Goal: Feedback & Contribution: Contribute content

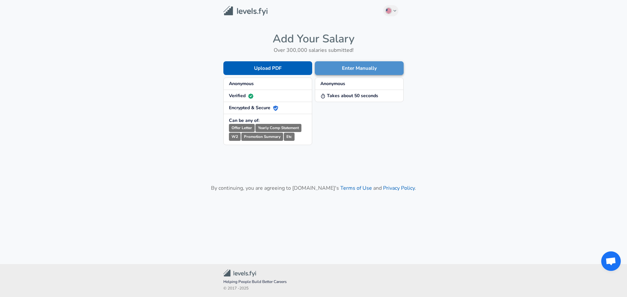
click at [354, 67] on button "Enter Manually" at bounding box center [359, 68] width 89 height 14
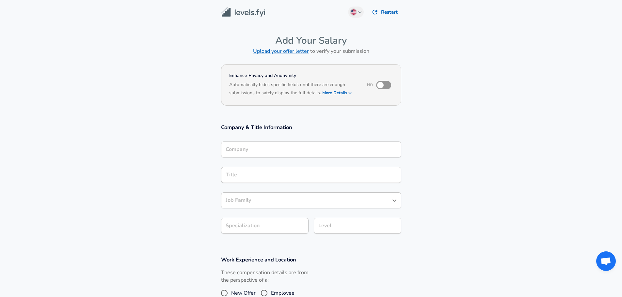
click at [315, 156] on div "Company" at bounding box center [311, 150] width 180 height 16
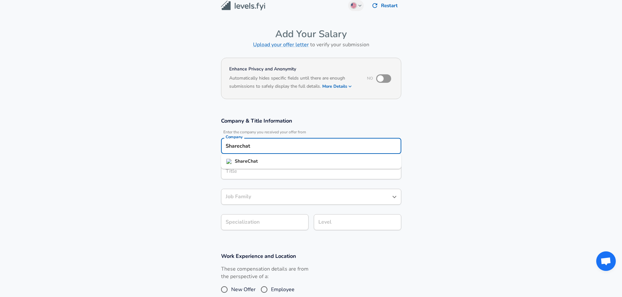
click at [304, 181] on div "Title Title" at bounding box center [311, 170] width 180 height 25
type input "Sharechat"
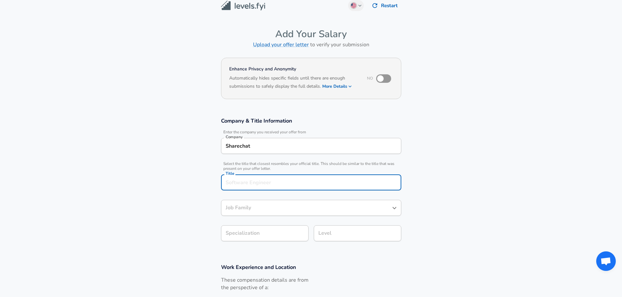
scroll to position [20, 0]
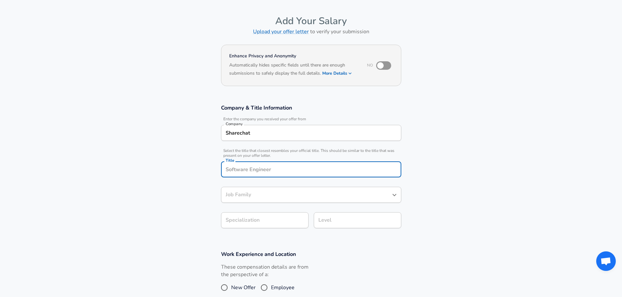
click at [300, 174] on input "Title" at bounding box center [311, 169] width 174 height 10
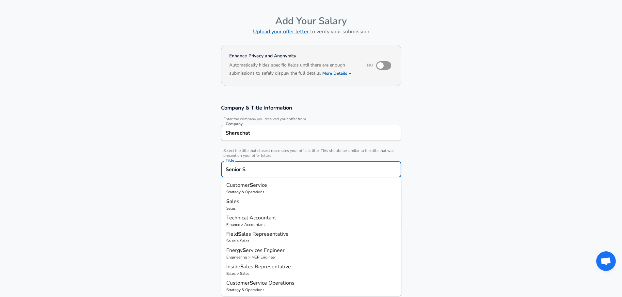
type input "Senior So"
type input "R"
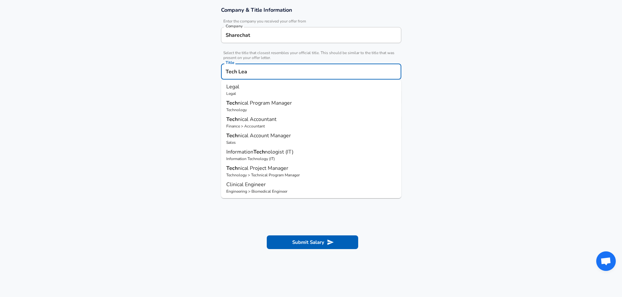
scroll to position [0, 0]
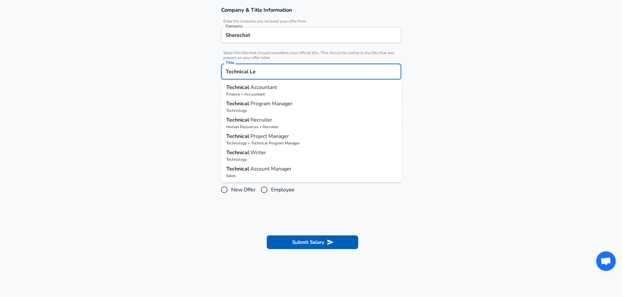
type input "Technical Lea"
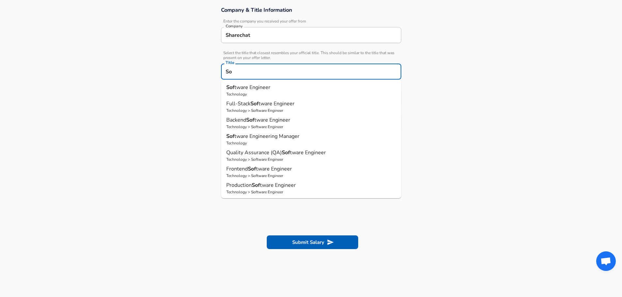
type input "S"
click at [245, 83] on li "Softw are Engineer Technology" at bounding box center [311, 90] width 180 height 16
type input "Software Engineer"
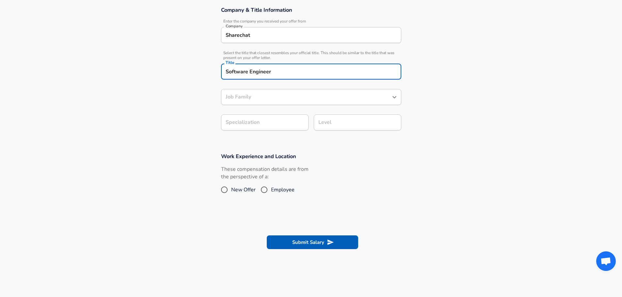
type input "Software Engineer"
click at [280, 101] on div "Software Engineer Job Family" at bounding box center [311, 97] width 180 height 16
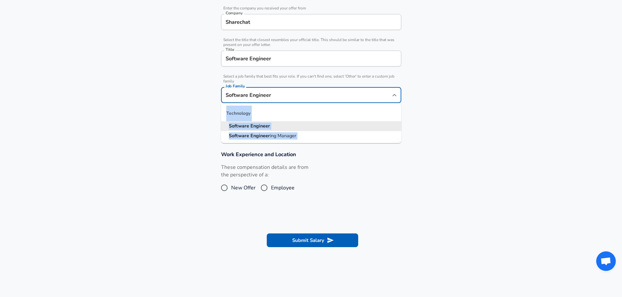
click at [435, 107] on section "Company & Title Information Enter the company you received your offer from Comp…" at bounding box center [311, 65] width 622 height 158
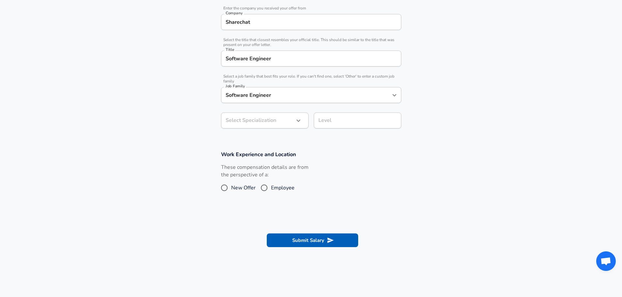
click at [347, 142] on section "Company & Title Information Enter the company you received your offer from Comp…" at bounding box center [311, 65] width 622 height 158
click at [299, 123] on icon "button" at bounding box center [298, 121] width 8 height 8
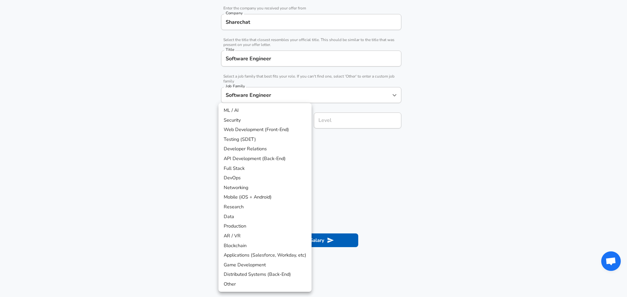
click at [248, 110] on li "ML / AI" at bounding box center [264, 111] width 93 height 10
type input "ML / AI"
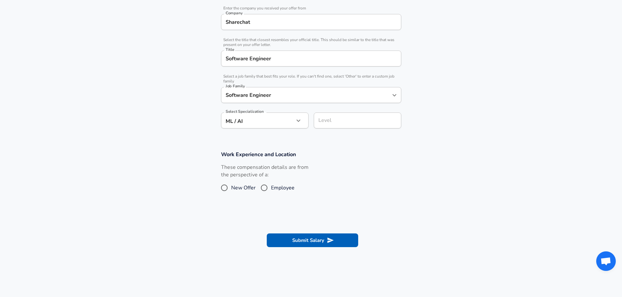
click at [343, 120] on input "Level" at bounding box center [358, 121] width 82 height 10
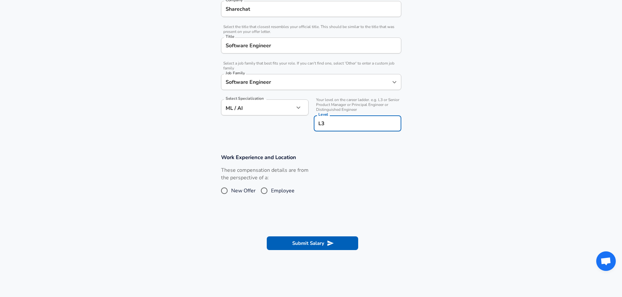
type input "L3"
click at [269, 189] on input "Employee" at bounding box center [264, 191] width 14 height 10
radio input "true"
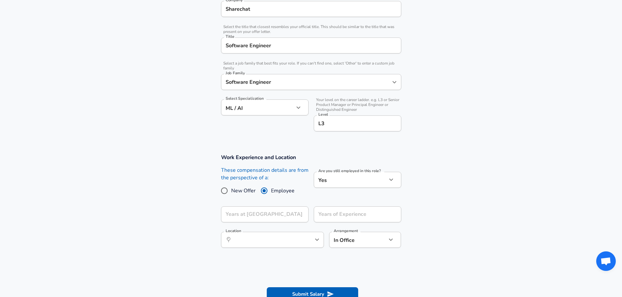
click at [342, 154] on body "English ([GEOGRAPHIC_DATA]) Change Restart Add Your Salary Upload your offer le…" at bounding box center [311, 4] width 622 height 297
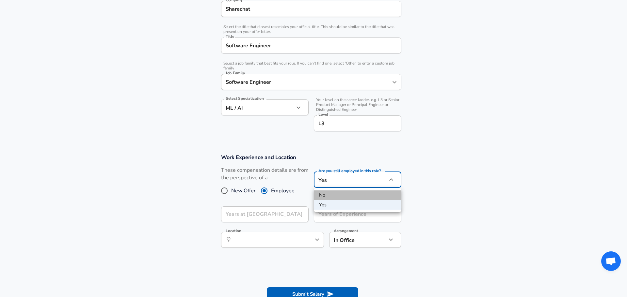
click at [336, 196] on li "No" at bounding box center [357, 196] width 87 height 10
type input "no"
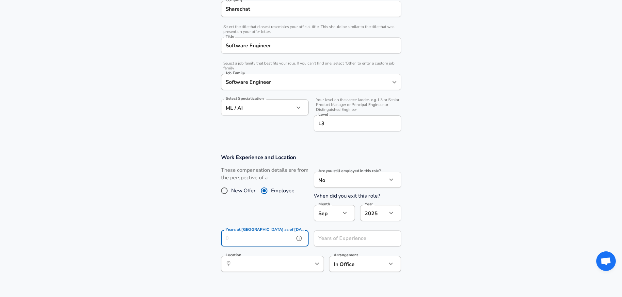
click at [245, 237] on input "Years at [GEOGRAPHIC_DATA] as of [DATE]" at bounding box center [257, 239] width 73 height 16
type input "3"
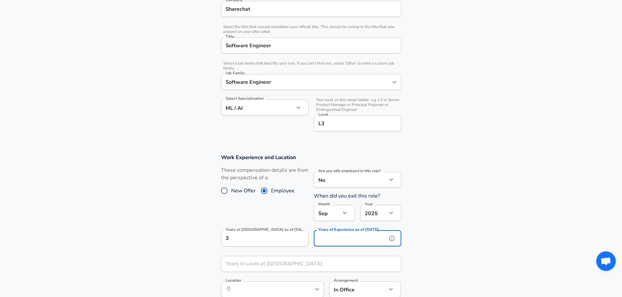
click at [348, 240] on input "Years of Experience as of [DATE]" at bounding box center [350, 239] width 73 height 16
type input "5"
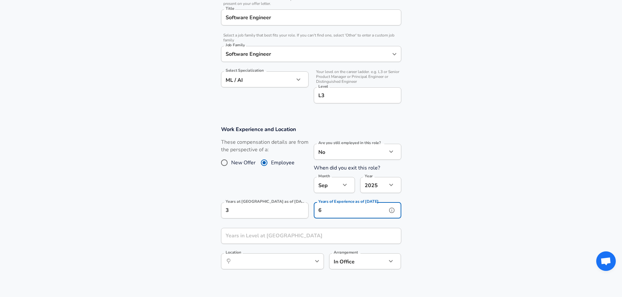
scroll to position [209, 0]
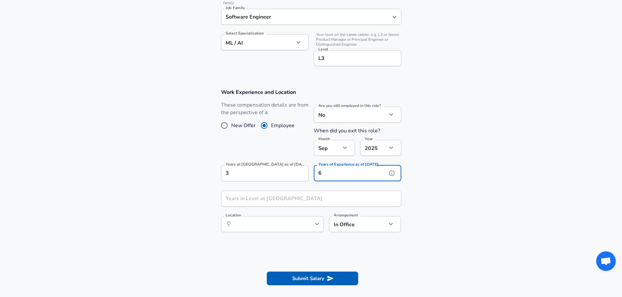
type input "6"
click at [316, 203] on input "Years in Level at [GEOGRAPHIC_DATA]" at bounding box center [304, 199] width 166 height 16
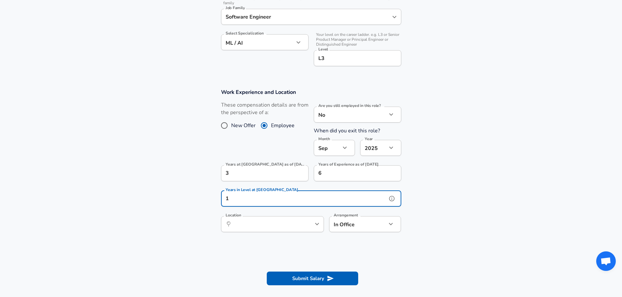
type input "1"
click at [282, 228] on input "Location" at bounding box center [265, 224] width 67 height 10
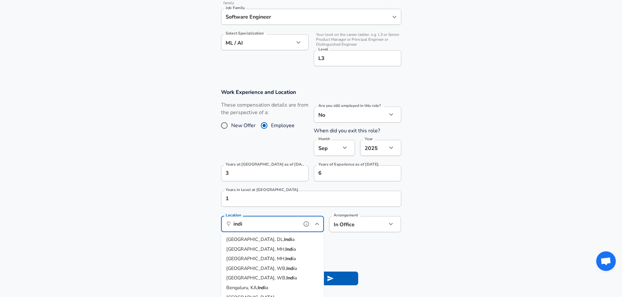
click at [253, 290] on span "Bengaluru, KA," at bounding box center [241, 288] width 31 height 7
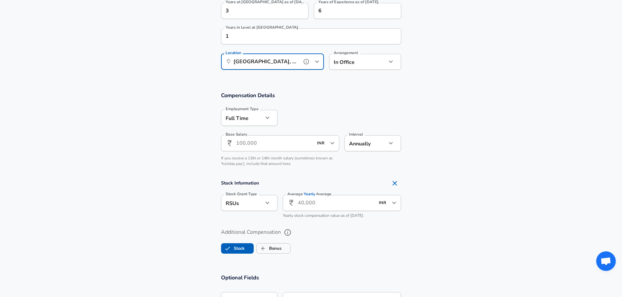
scroll to position [372, 0]
type input "[GEOGRAPHIC_DATA], [GEOGRAPHIC_DATA], [GEOGRAPHIC_DATA]"
click at [267, 146] on input "Base Salary" at bounding box center [274, 143] width 77 height 16
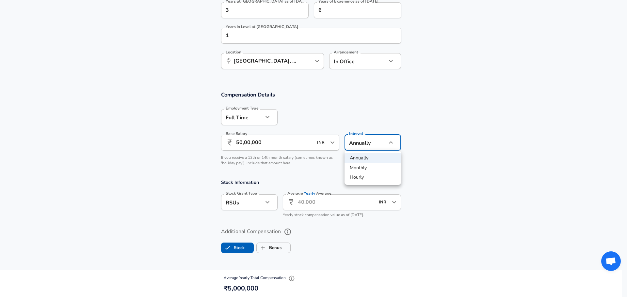
click at [241, 141] on div at bounding box center [313, 148] width 627 height 297
click at [241, 145] on input "50,00,000" at bounding box center [274, 143] width 77 height 16
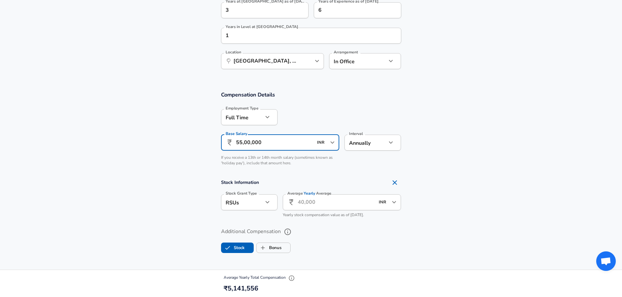
type input "55,00,000"
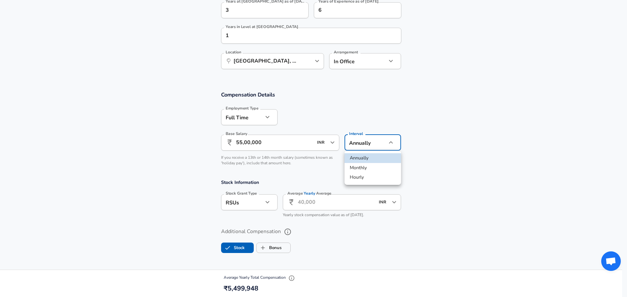
click at [427, 148] on div at bounding box center [313, 148] width 627 height 297
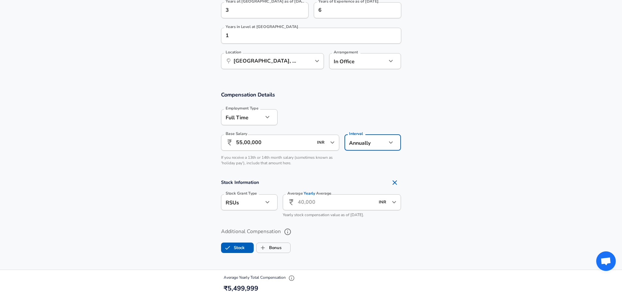
click at [323, 205] on input "Average Yearly Average" at bounding box center [336, 202] width 77 height 16
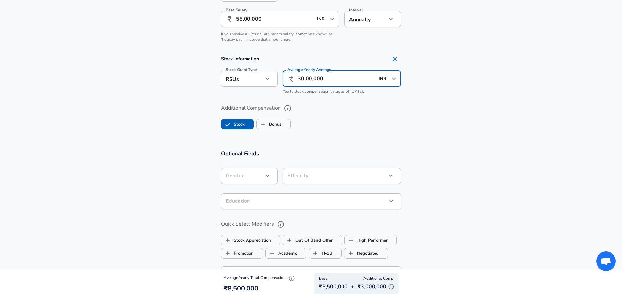
scroll to position [503, 0]
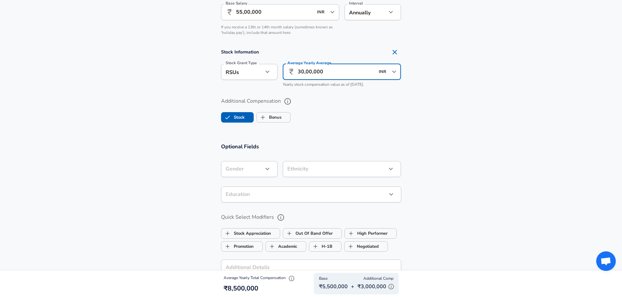
type input "30,00,000"
click at [263, 167] on icon "button" at bounding box center [267, 169] width 8 height 8
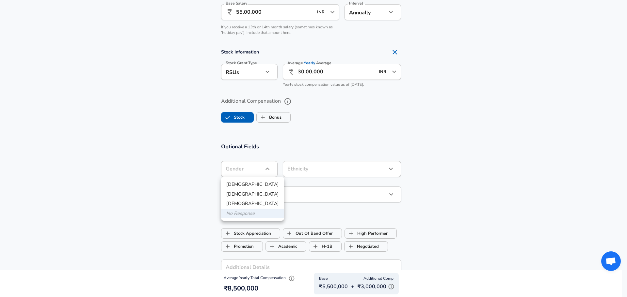
click at [240, 184] on li "[DEMOGRAPHIC_DATA]" at bounding box center [252, 185] width 63 height 10
type input "[DEMOGRAPHIC_DATA]"
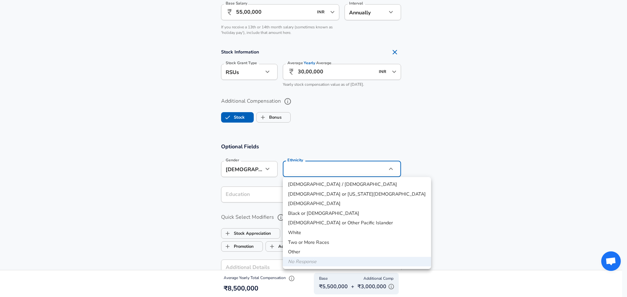
click at [448, 174] on div at bounding box center [313, 148] width 627 height 297
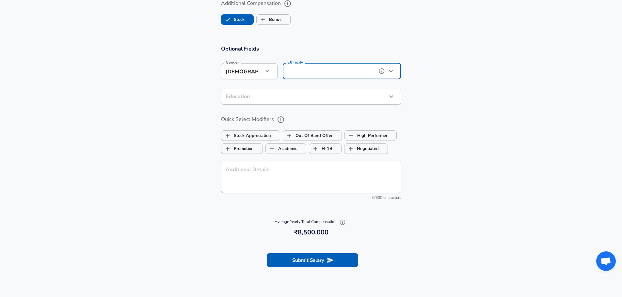
scroll to position [535, 0]
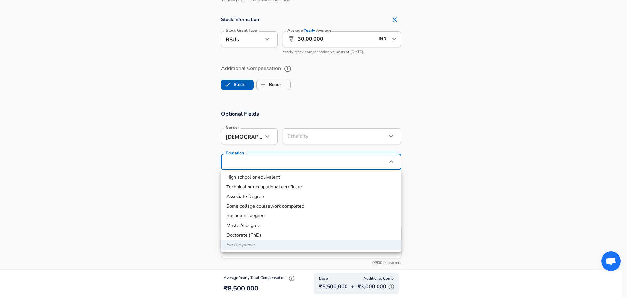
click at [257, 216] on li "Bachelor's degree" at bounding box center [311, 216] width 180 height 10
type input "Bachelors degree"
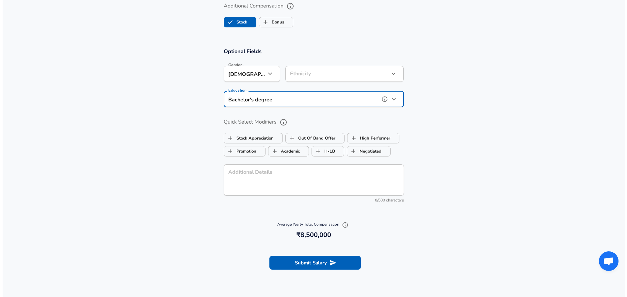
scroll to position [600, 0]
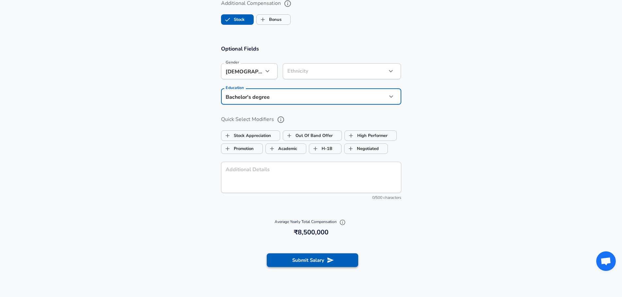
click at [294, 265] on button "Submit Salary" at bounding box center [312, 261] width 91 height 14
